Goal: Task Accomplishment & Management: Manage account settings

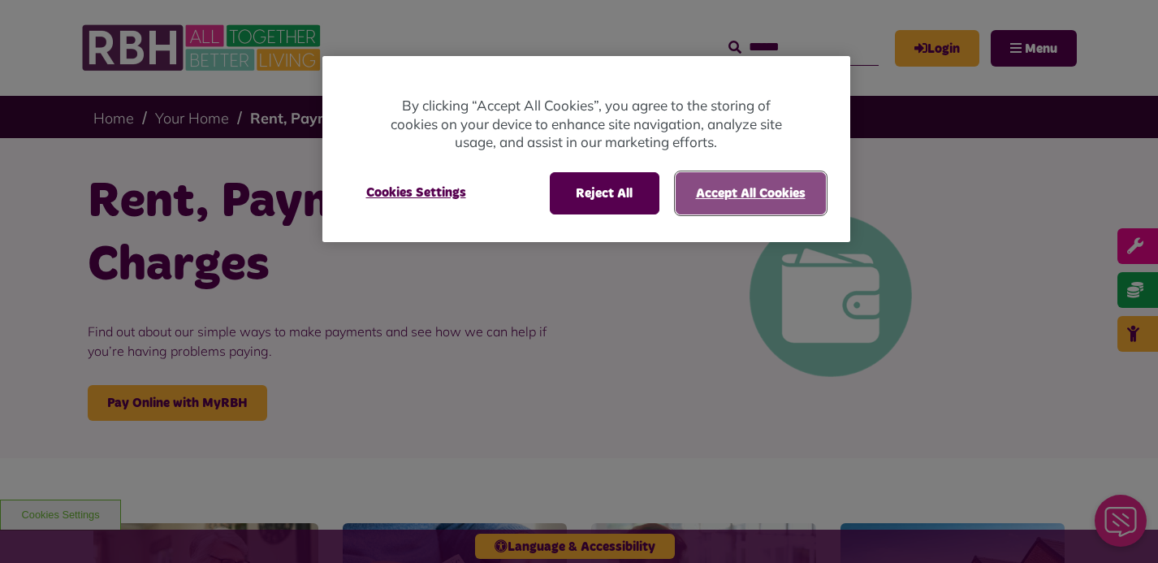
click at [748, 186] on button "Accept All Cookies" at bounding box center [751, 193] width 150 height 42
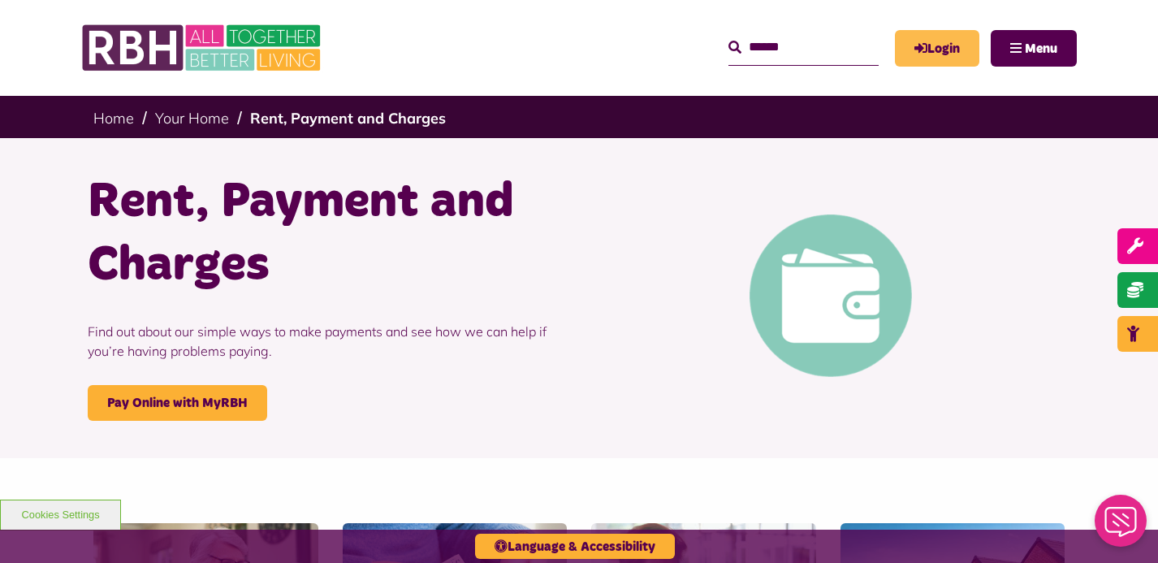
click at [951, 48] on link "Login" at bounding box center [937, 48] width 84 height 37
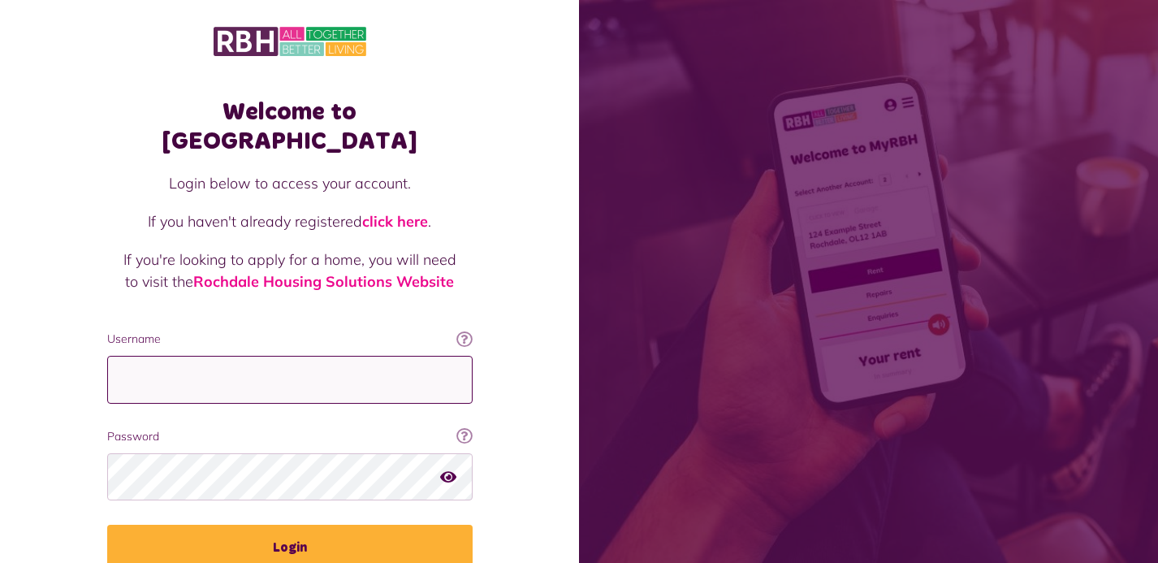
click at [248, 357] on input "Username" at bounding box center [289, 380] width 365 height 48
type input "**********"
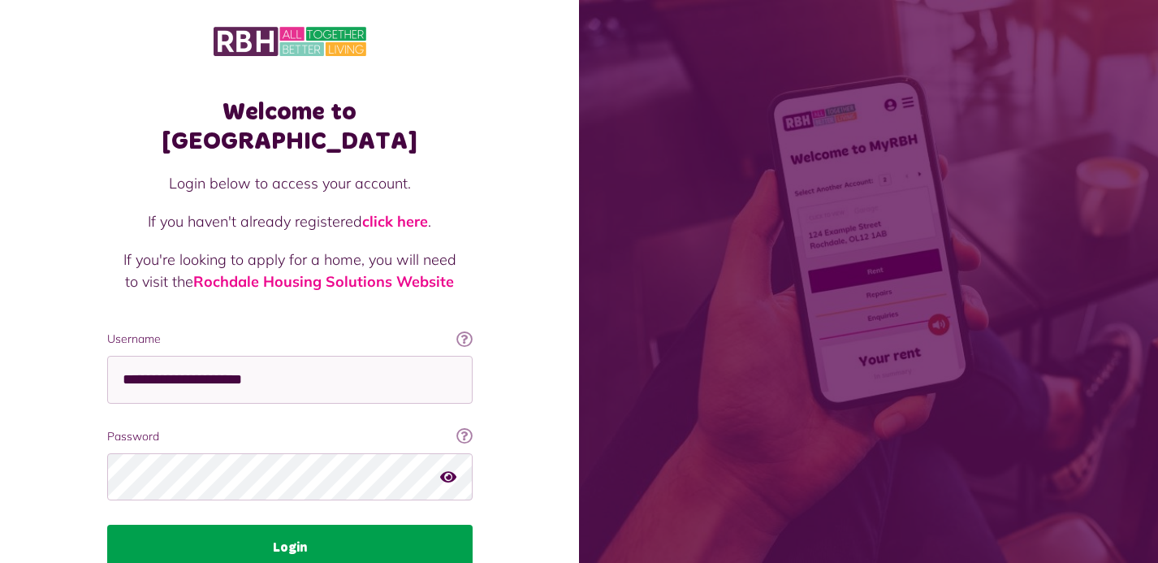
click at [290, 525] on button "Login" at bounding box center [289, 547] width 365 height 45
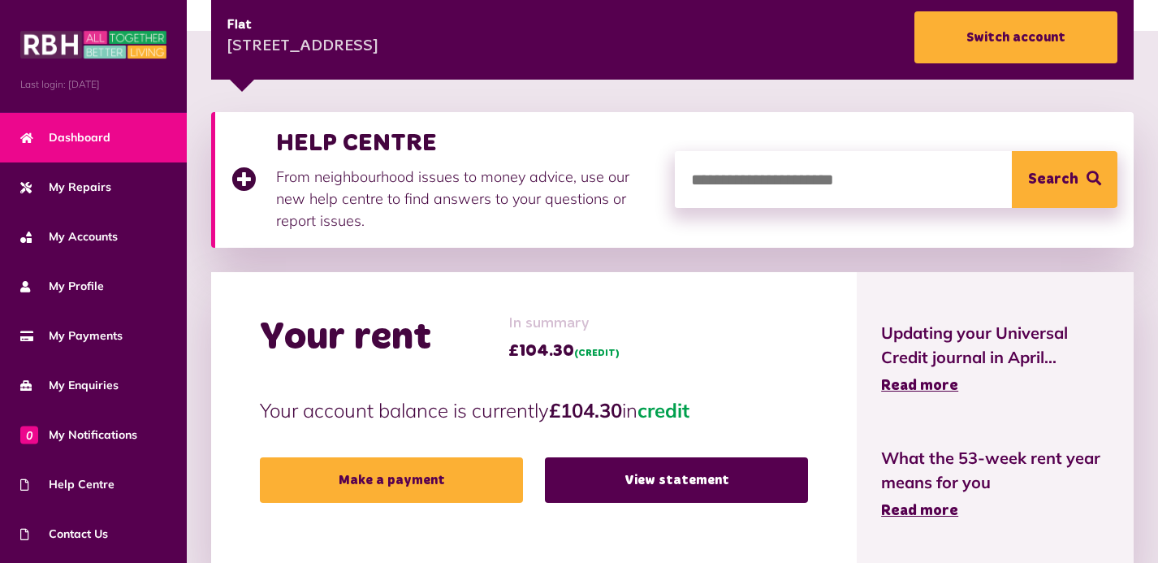
scroll to position [251, 0]
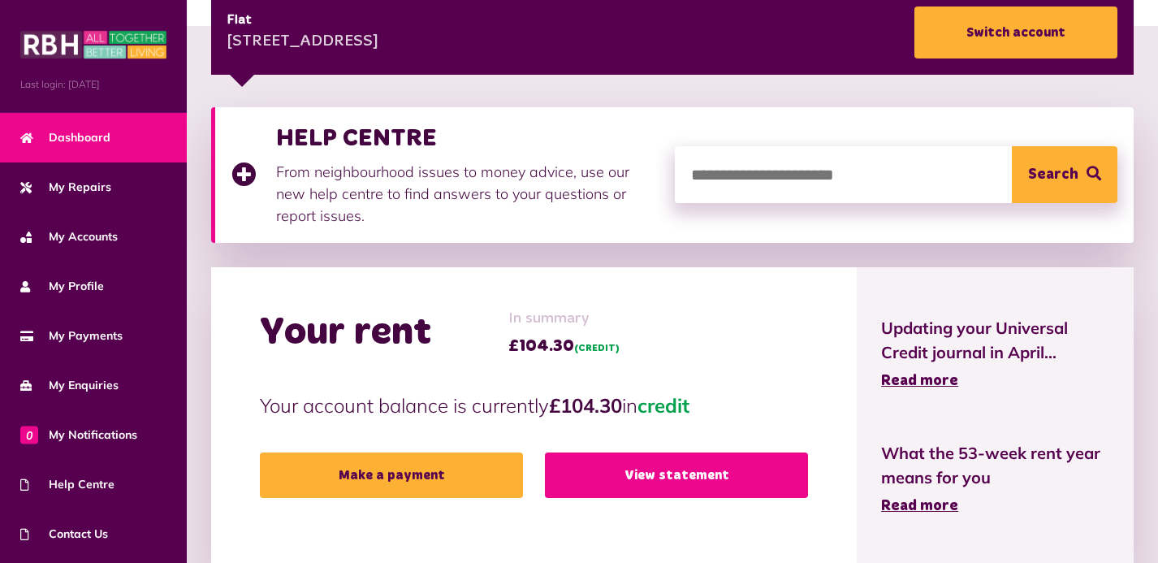
click at [698, 470] on link "View statement" at bounding box center [676, 474] width 263 height 45
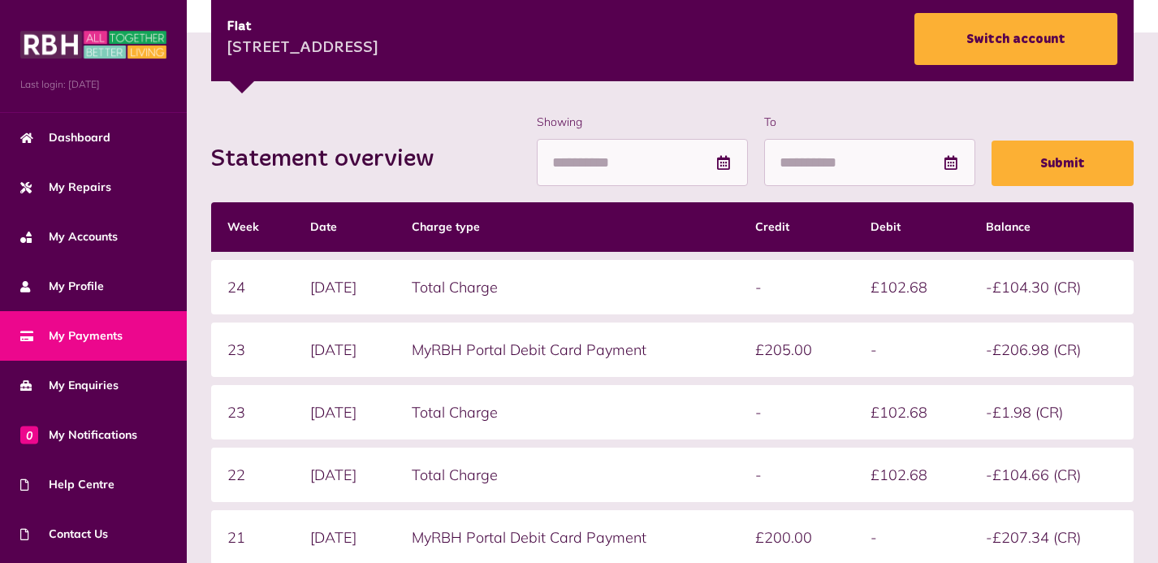
scroll to position [244, 0]
